Goal: Task Accomplishment & Management: Manage account settings

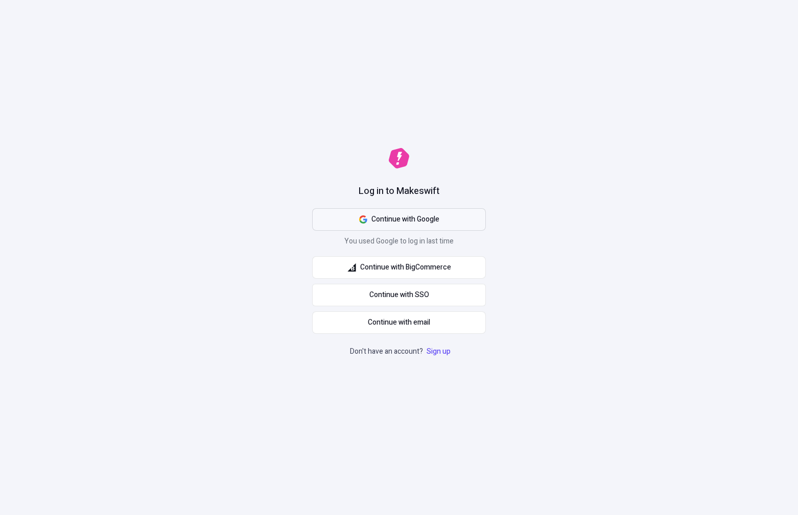
click at [363, 220] on icon "button" at bounding box center [365, 221] width 4 height 4
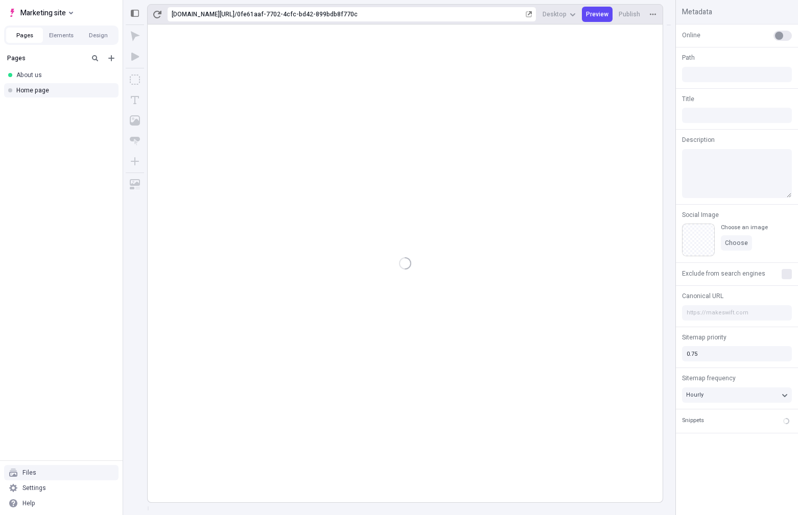
type input "/0fe61aaf-7702-4cfc-bd42-899bdb8f770c"
click at [39, 486] on div "Settings" at bounding box center [33, 488] width 23 height 8
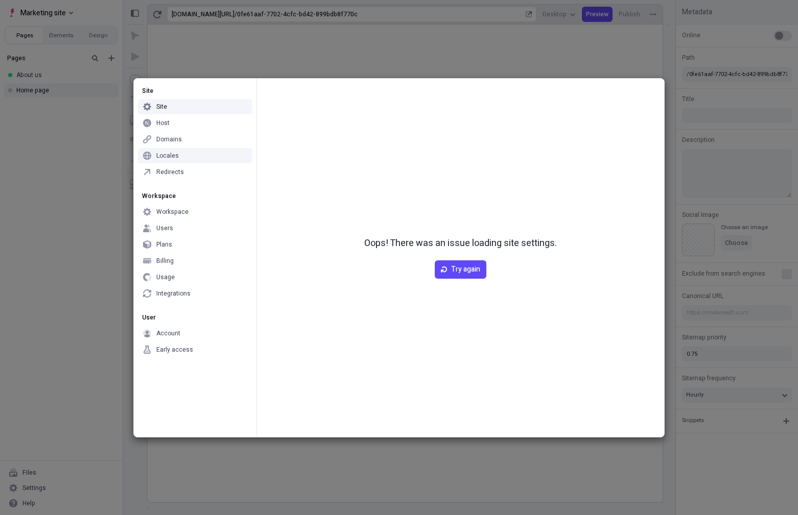
click at [105, 163] on div "Site Site Host Domains Locales Redirects Workspace Workspace Users Plans Billin…" at bounding box center [399, 257] width 798 height 515
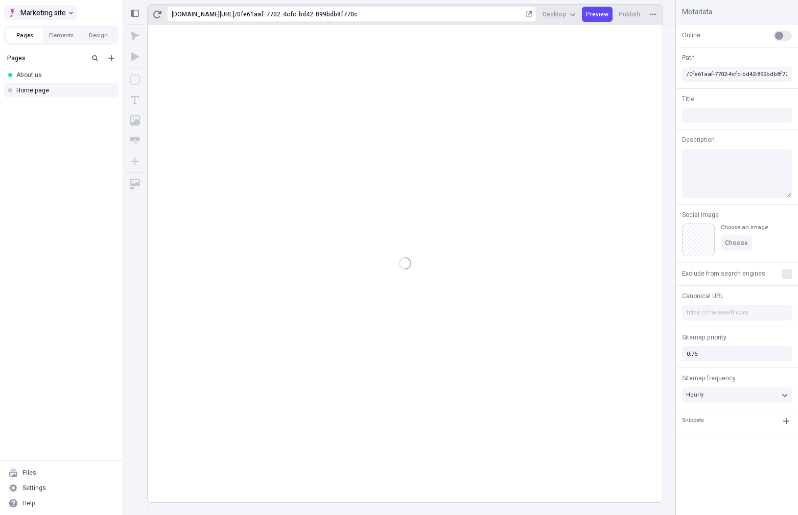
click at [46, 13] on span "Marketing site" at bounding box center [42, 13] width 45 height 12
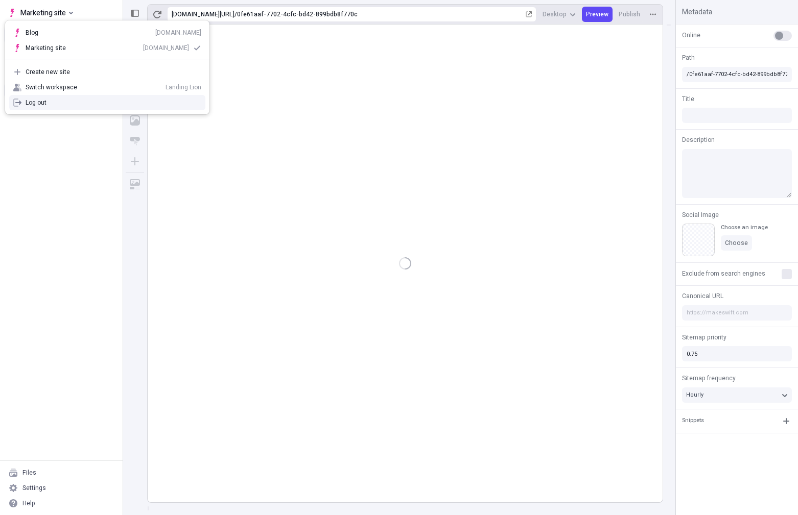
click at [48, 104] on div "Log out" at bounding box center [114, 103] width 176 height 8
